Goal: Information Seeking & Learning: Learn about a topic

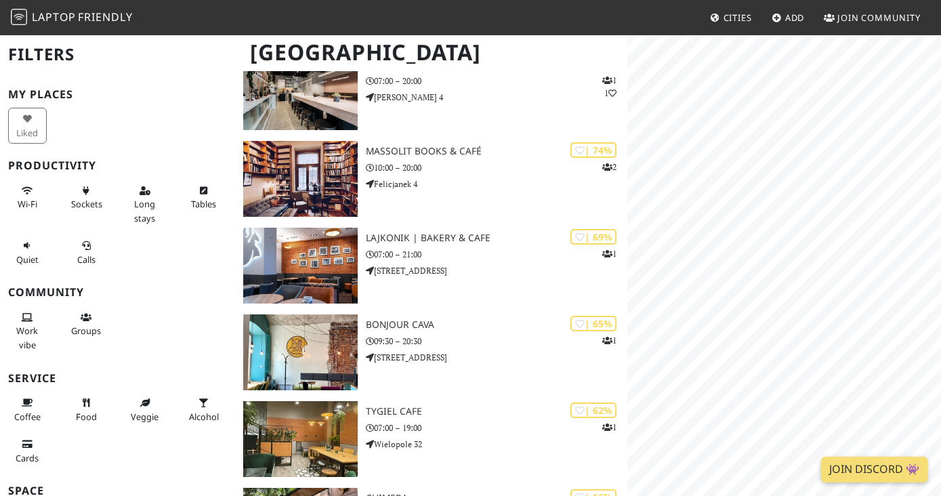
scroll to position [1268, 0]
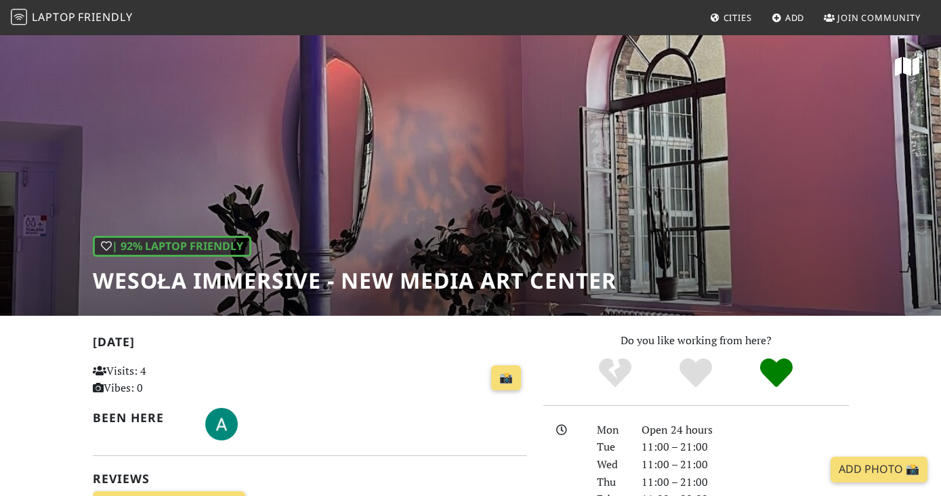
scroll to position [211, 0]
